Goal: Answer question/provide support: Answer question/provide support

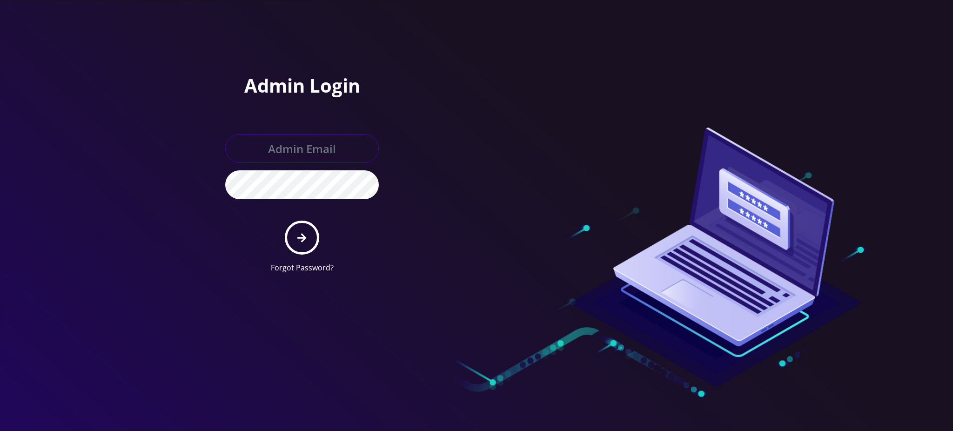
type input "[PERSON_NAME][EMAIL_ADDRESS][DOMAIN_NAME]"
click at [302, 240] on icon "submit" at bounding box center [301, 237] width 9 height 9
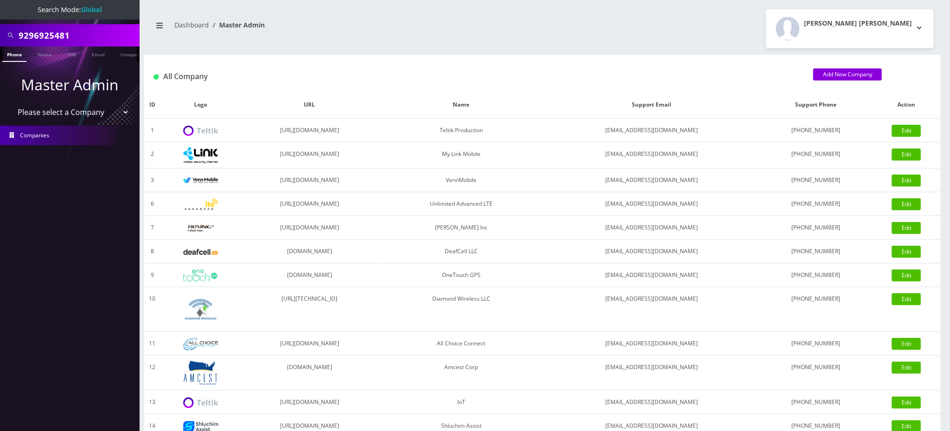
drag, startPoint x: 80, startPoint y: 35, endPoint x: 0, endPoint y: 28, distance: 79.8
click at [0, 30] on div "9296925481" at bounding box center [70, 35] width 140 height 22
type input "9295497818"
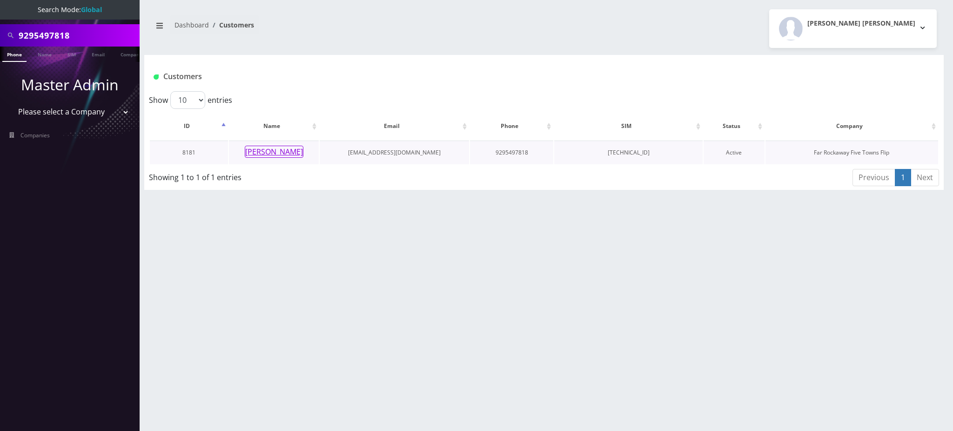
click at [278, 155] on button "[PERSON_NAME]" at bounding box center [274, 152] width 59 height 12
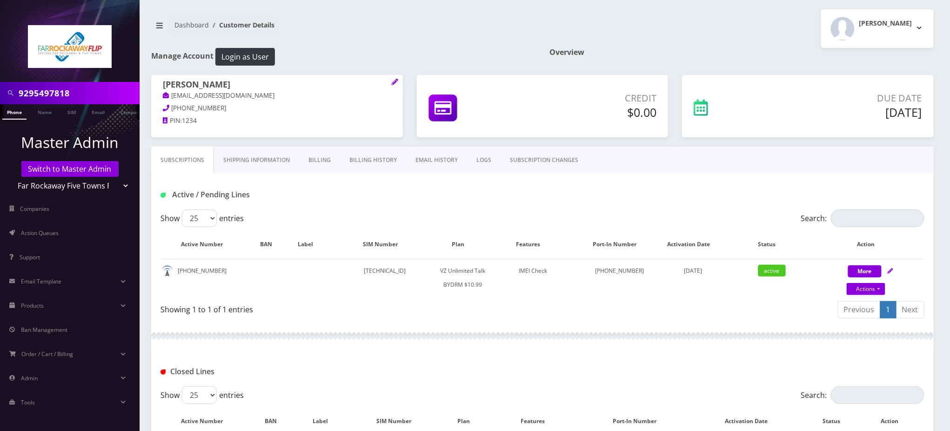
click at [482, 156] on link "LOGS" at bounding box center [484, 160] width 34 height 27
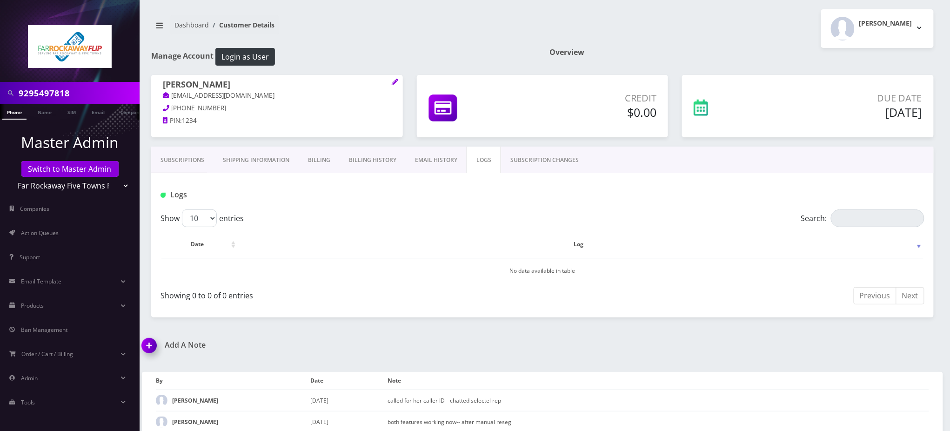
click at [193, 159] on link "Subscriptions" at bounding box center [182, 160] width 62 height 27
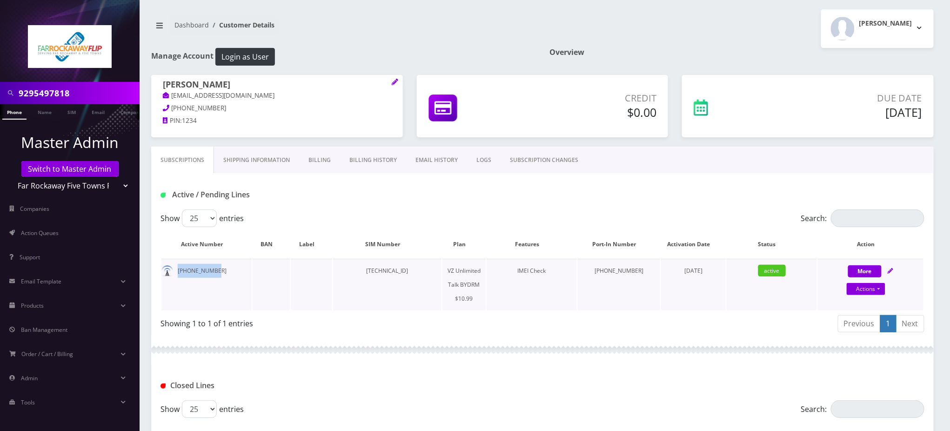
drag, startPoint x: 216, startPoint y: 272, endPoint x: 173, endPoint y: 272, distance: 43.3
click at [173, 272] on td "929-549-7818" at bounding box center [206, 285] width 90 height 52
copy td "929-549-7818"
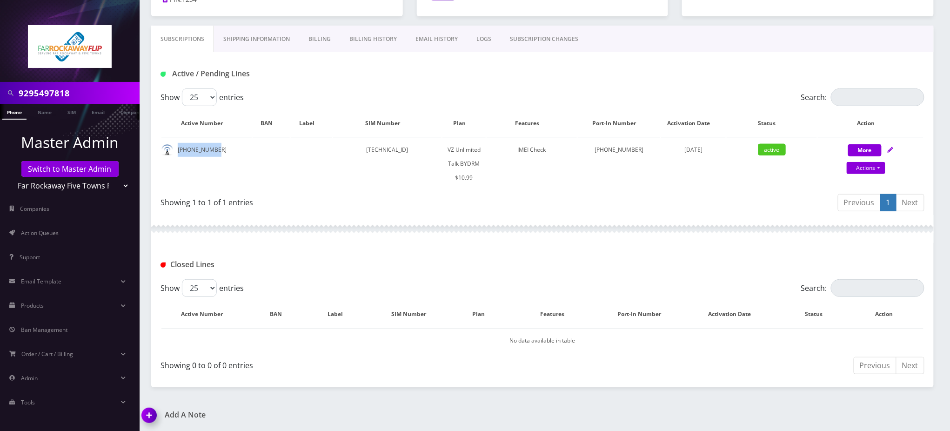
scroll to position [204, 0]
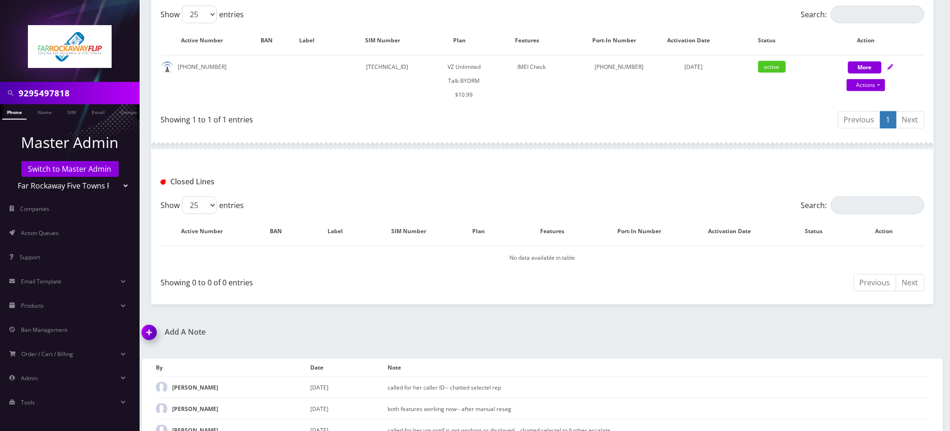
click at [600, 134] on div at bounding box center [542, 146] width 783 height 28
click at [818, 359] on th "Note" at bounding box center [658, 368] width 541 height 18
click at [151, 322] on img at bounding box center [150, 335] width 27 height 27
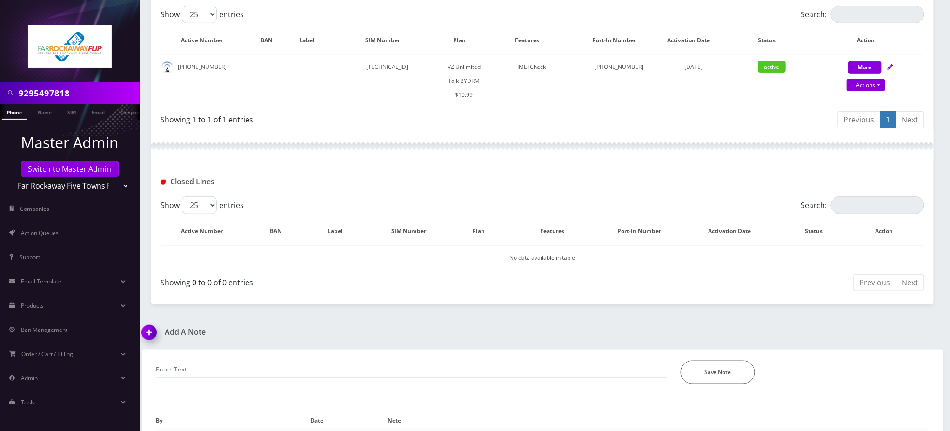
scroll to position [257, 0]
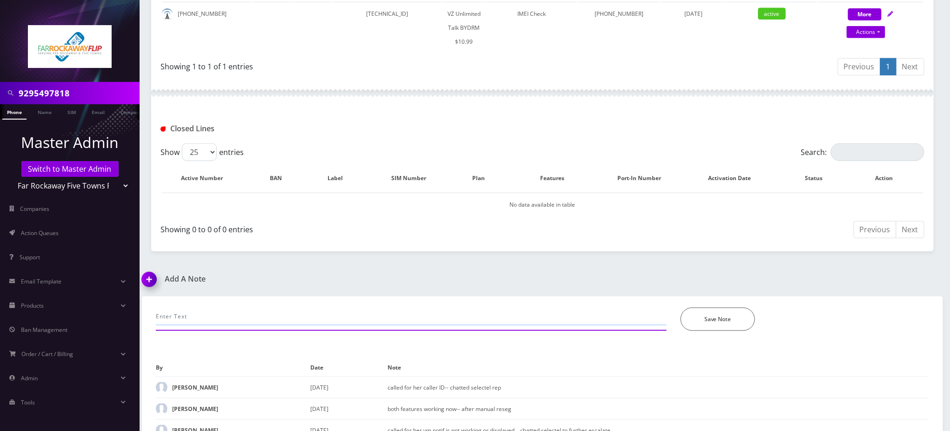
click at [224, 308] on input "text" at bounding box center [411, 317] width 511 height 18
paste input "Can you please have the customer power the device off for a minute and then pow…"
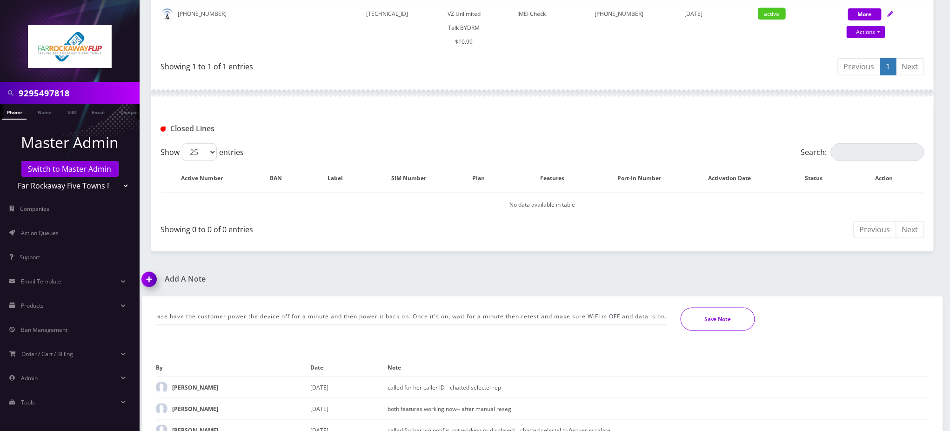
scroll to position [0, 0]
click at [712, 308] on button "Save Note" at bounding box center [718, 319] width 74 height 23
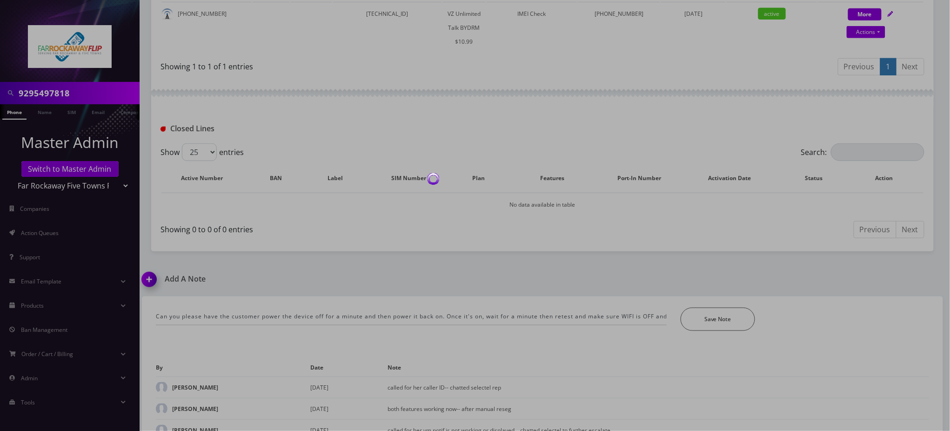
scroll to position [225, 0]
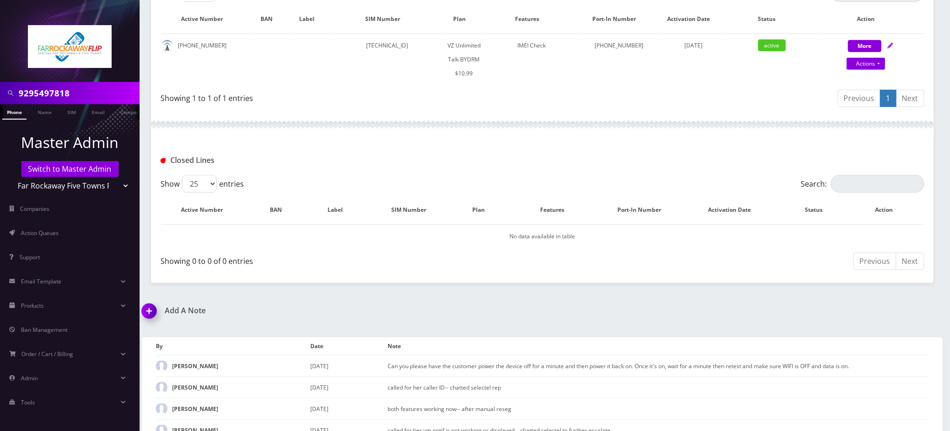
click at [52, 95] on input "9295497818" at bounding box center [78, 93] width 119 height 18
click at [53, 95] on input "9295497818" at bounding box center [78, 93] width 119 height 18
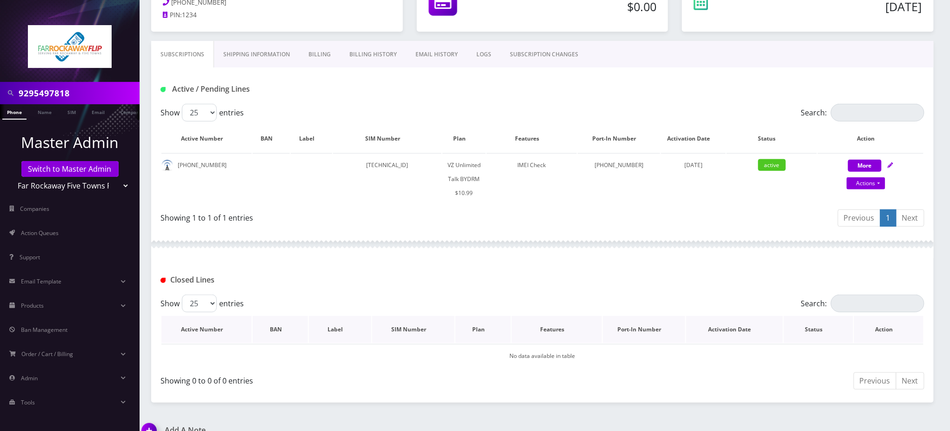
scroll to position [101, 0]
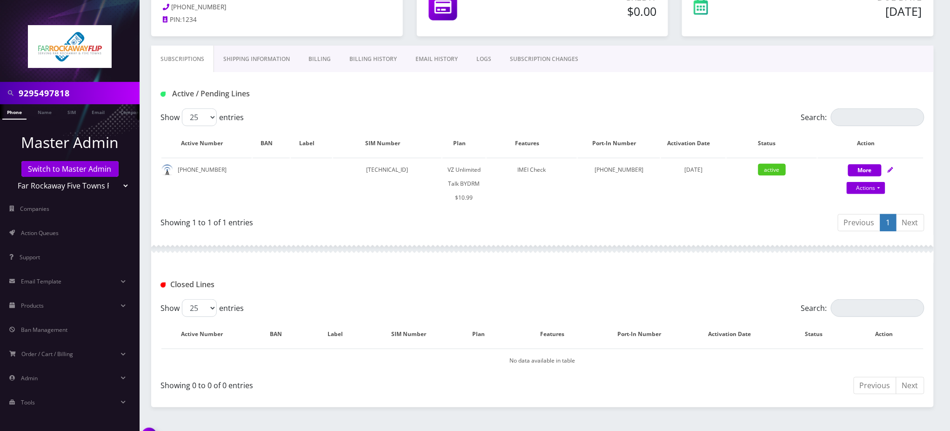
click at [181, 57] on link "Subscriptions" at bounding box center [182, 59] width 63 height 27
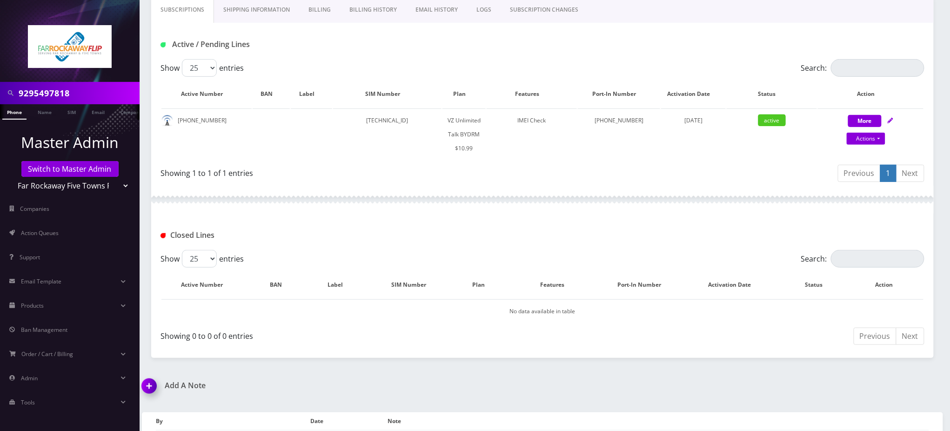
scroll to position [225, 0]
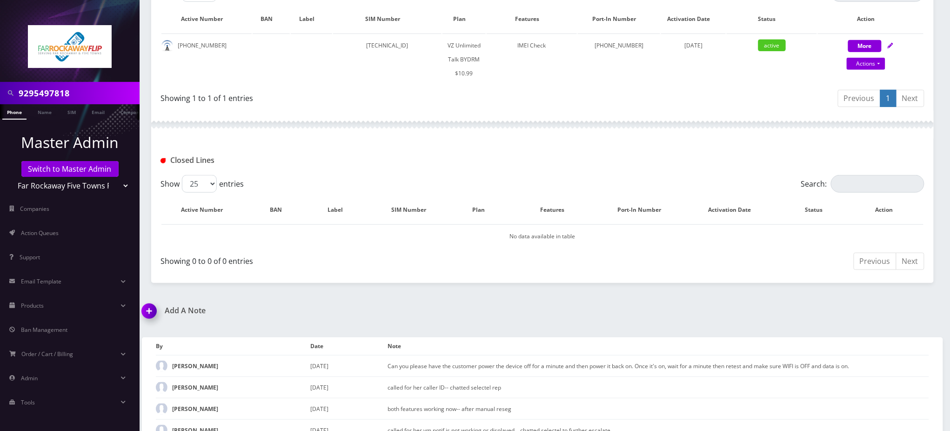
click at [145, 301] on img at bounding box center [150, 314] width 27 height 27
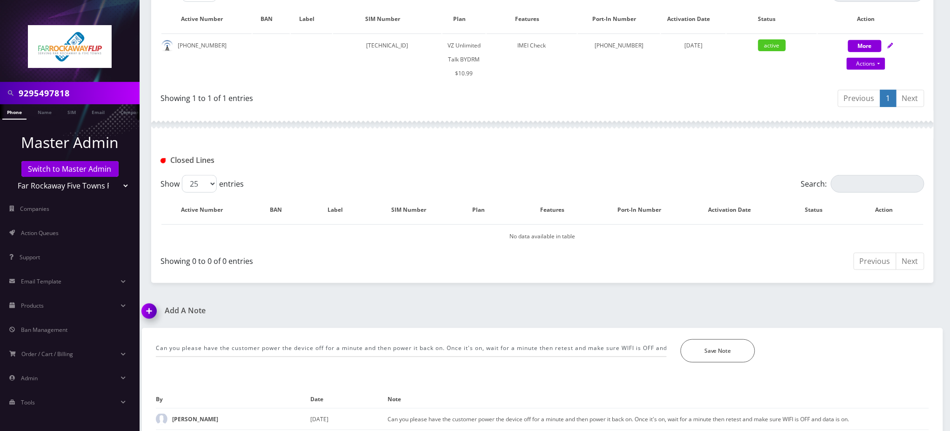
scroll to position [278, 0]
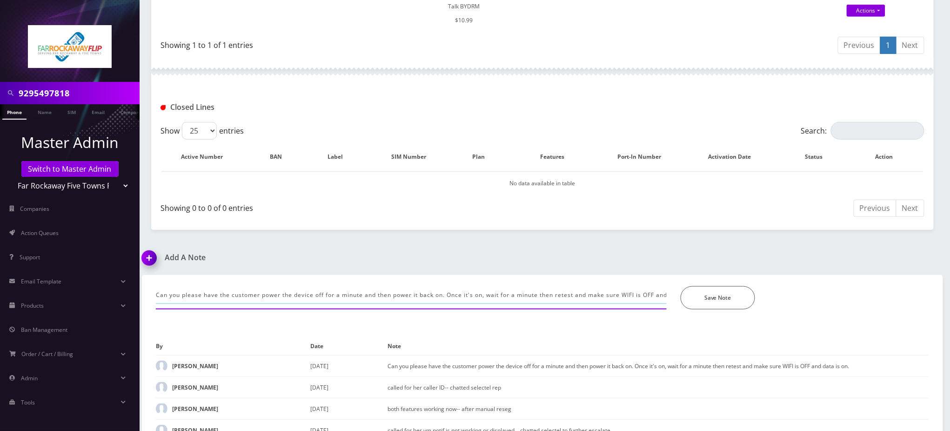
click at [208, 286] on input "Can you please have the customer power the device off for a minute and then pow…" at bounding box center [411, 295] width 511 height 18
paste input "Since the issue still persisted after the power cycle and retest. The best thin…"
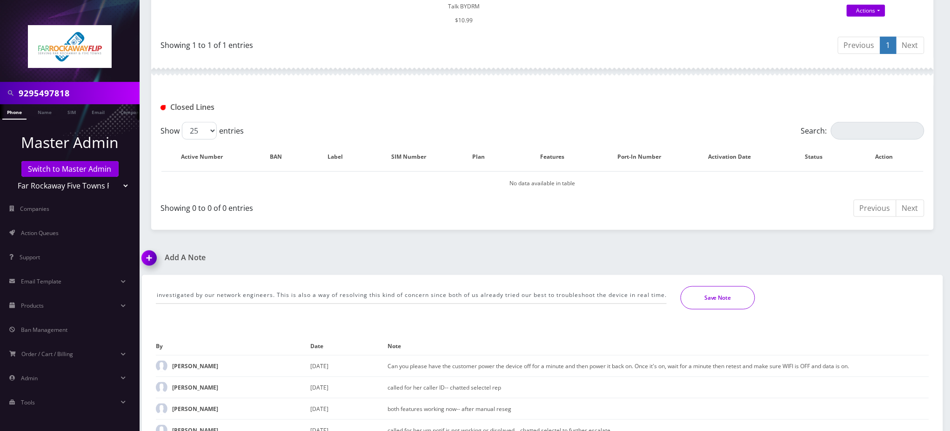
click at [712, 286] on button "Save Note" at bounding box center [718, 297] width 74 height 23
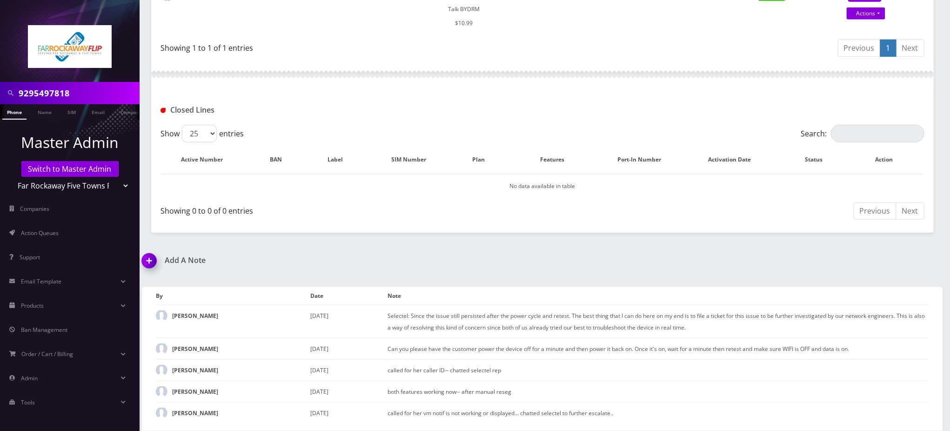
scroll to position [258, 0]
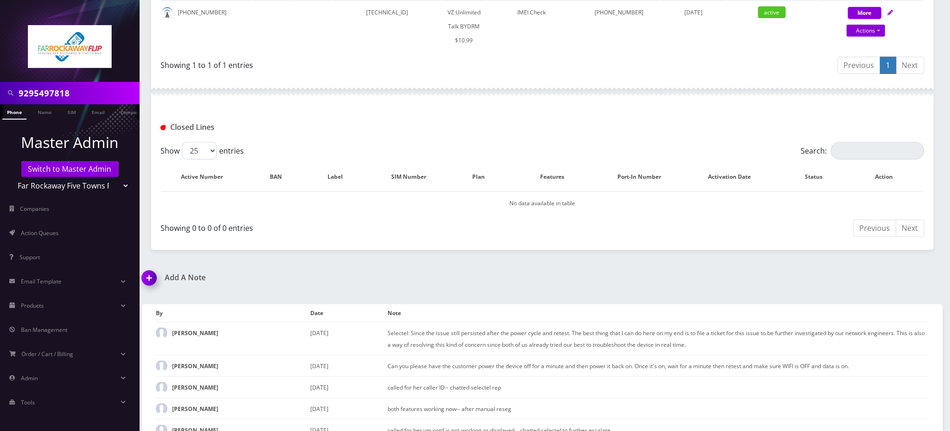
click at [153, 268] on img at bounding box center [150, 281] width 27 height 27
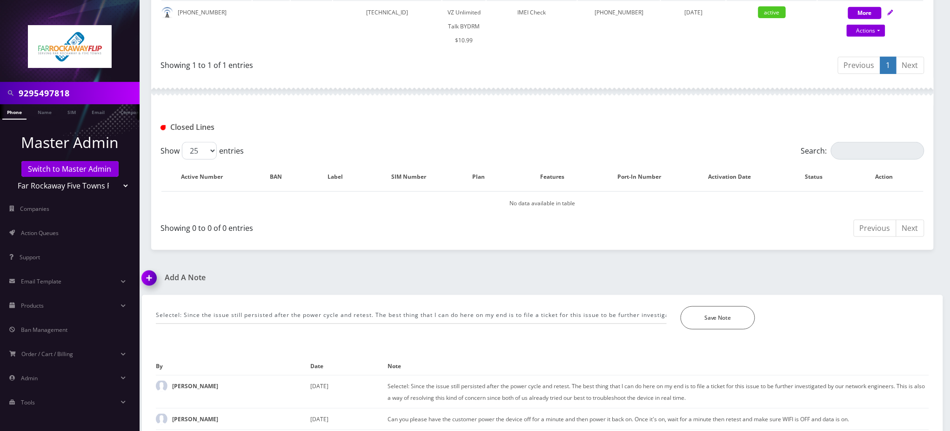
scroll to position [311, 0]
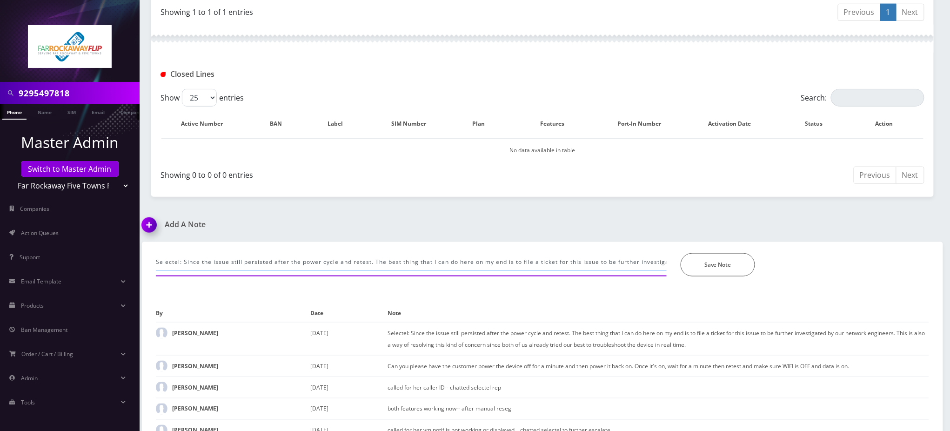
click at [246, 253] on input "Selectel: Since the issue still persisted after the power cycle and retest. The…" at bounding box center [411, 262] width 511 height 18
drag, startPoint x: 183, startPoint y: 243, endPoint x: 788, endPoint y: 460, distance: 642.7
click at [788, 430] on html "9295497818 Phone Name SIM Email Company Customer Master Admin Switch to Master …" at bounding box center [475, 69] width 950 height 760
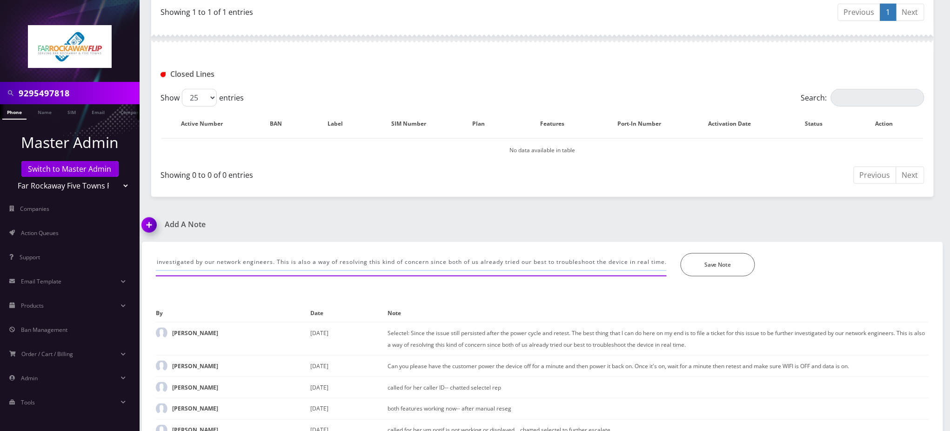
paste input "Please advise our customer to expect to have this fully resolved within 72 hours"
type input "Selectel: Please advise our customer to expect to have this fully resolved with…"
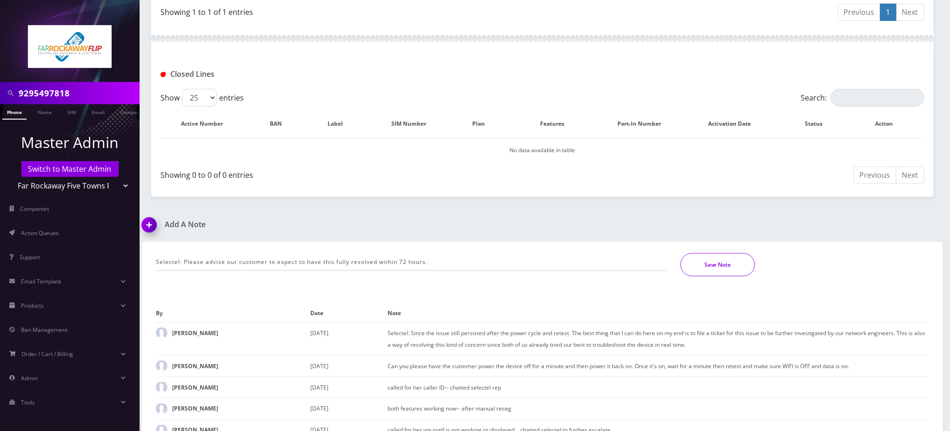
click at [727, 253] on button "Save Note" at bounding box center [718, 264] width 74 height 23
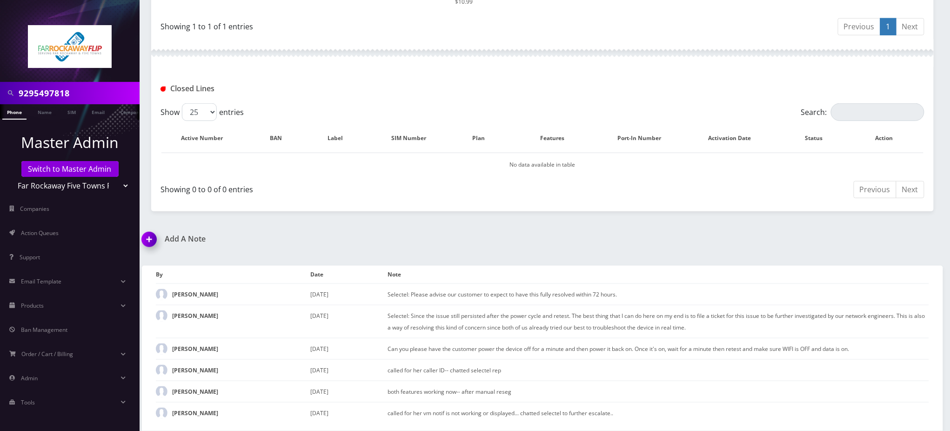
scroll to position [280, 0]
